Goal: Check status

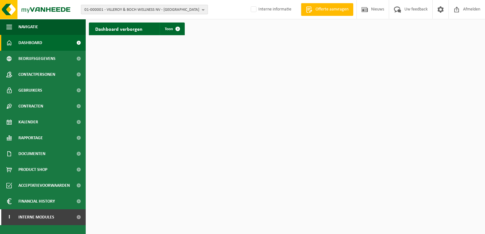
drag, startPoint x: 200, startPoint y: 10, endPoint x: 175, endPoint y: 12, distance: 25.2
click at [201, 10] on button "01-000001 - VILLEROY & BOCH WELLNESS NV - [GEOGRAPHIC_DATA]" at bounding box center [144, 10] width 127 height 10
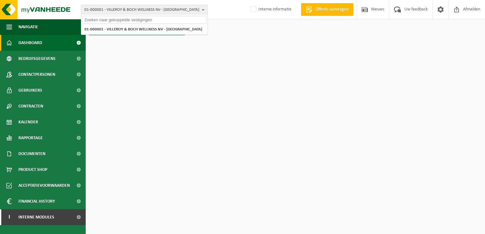
click at [118, 22] on input "text" at bounding box center [145, 20] width 124 height 8
paste input "01-904220"
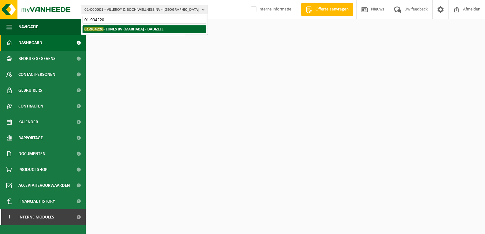
type input "01-904220"
click at [121, 29] on strong "01-904220 - LUNES BV (MARHABA) - DADIZELE" at bounding box center [124, 29] width 79 height 5
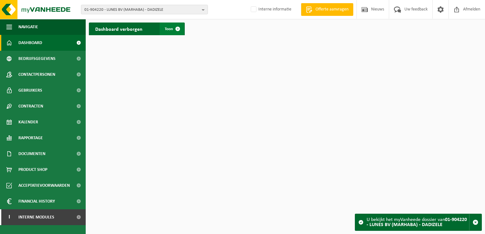
click at [179, 30] on span at bounding box center [178, 29] width 13 height 13
